Goal: Task Accomplishment & Management: Complete application form

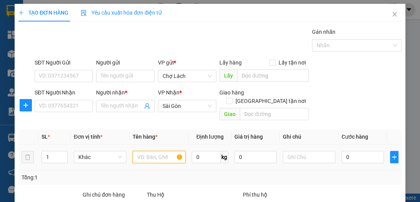
click at [164, 151] on input "text" at bounding box center [159, 157] width 53 height 12
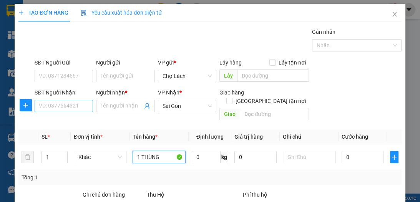
type input "1 THÙNG"
click at [80, 103] on input "SĐT Người Nhận" at bounding box center [64, 106] width 58 height 12
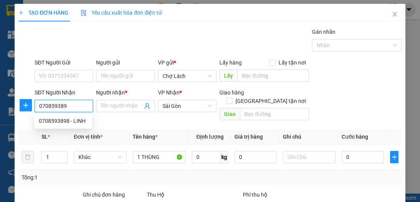
type input "0708593898"
click at [79, 123] on div "0708593898 - LINH" at bounding box center [63, 121] width 48 height 8
type input "LINH"
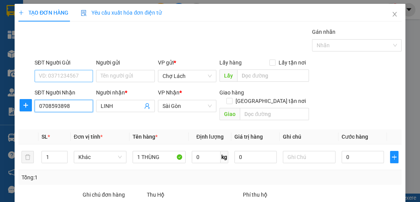
type input "0708593898"
click at [74, 71] on input "SĐT Người Gửi" at bounding box center [64, 76] width 58 height 12
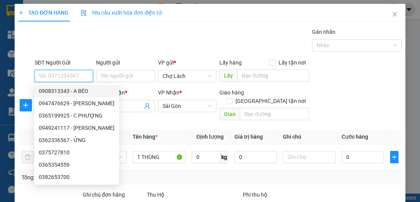
click at [88, 92] on div "0908313343 - A BÉO" at bounding box center [77, 91] width 76 height 8
type input "0908313343"
type input "A BÉO"
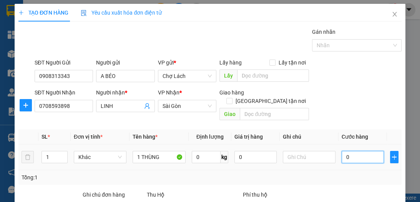
click at [342, 151] on input "0" at bounding box center [363, 157] width 42 height 12
click at [311, 151] on input "text" at bounding box center [309, 157] width 53 height 12
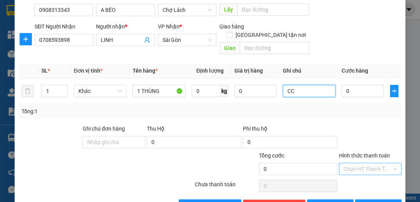
scroll to position [82, 0]
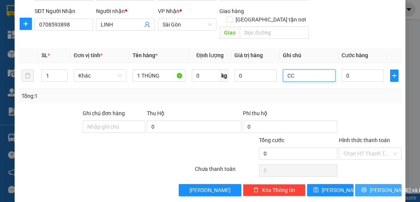
type input "CC"
click at [378, 186] on span "[PERSON_NAME] và In" at bounding box center [397, 190] width 54 height 8
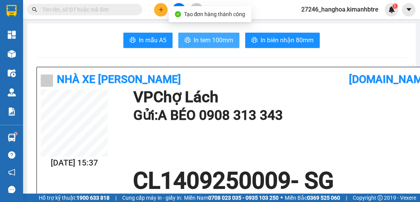
click at [204, 39] on span "In tem 100mm" at bounding box center [214, 40] width 40 height 10
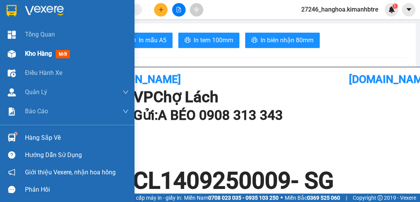
click at [44, 55] on span "Kho hàng" at bounding box center [38, 53] width 27 height 7
